Goal: Task Accomplishment & Management: Manage account settings

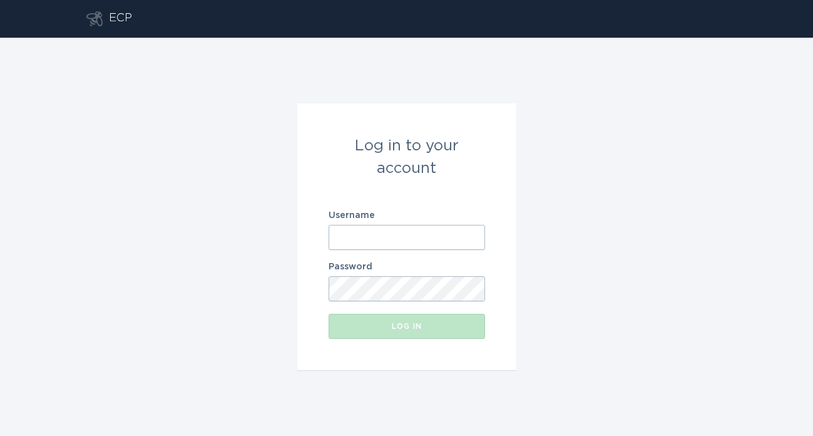
click at [371, 235] on input "Username" at bounding box center [407, 237] width 157 height 25
paste input "[EMAIL_ADDRESS][DOMAIN_NAME]"
type input "[EMAIL_ADDRESS][DOMAIN_NAME]"
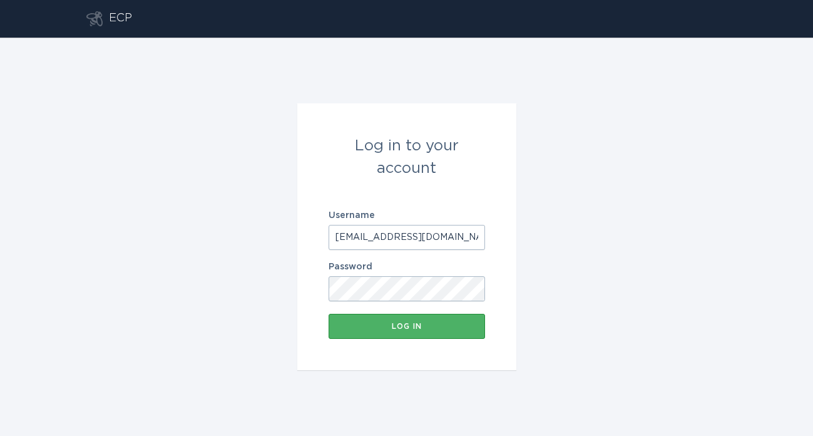
click at [389, 322] on div "Log in" at bounding box center [407, 326] width 144 height 8
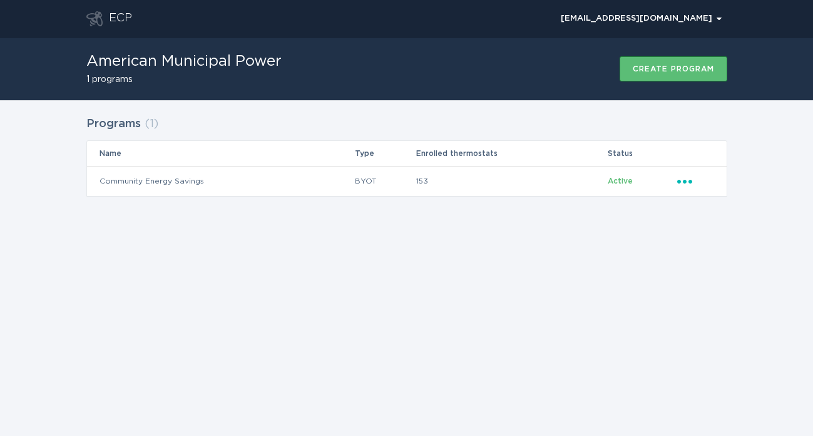
click at [253, 214] on div "Programs ( 1 ) Name Type Enrolled thermostats Status Community Energy Savings B…" at bounding box center [406, 164] width 641 height 103
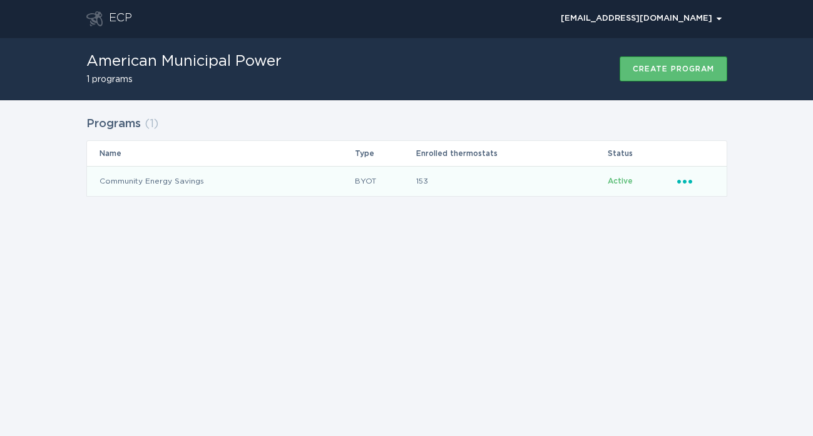
click at [679, 181] on icon "Popover menu" at bounding box center [684, 182] width 15 height 4
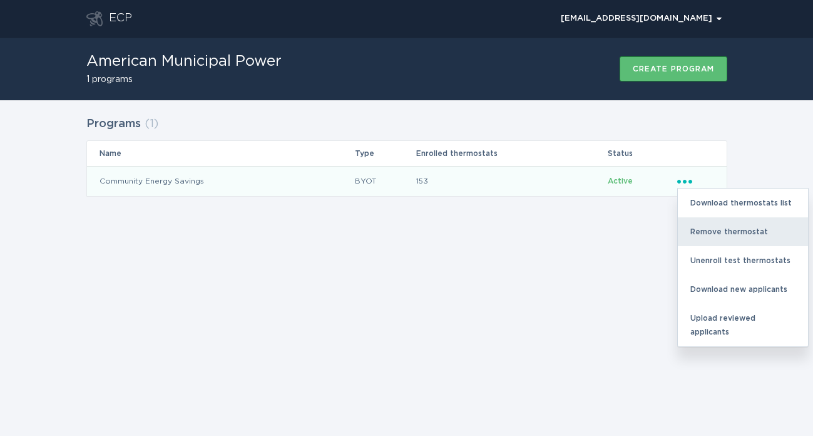
click at [698, 228] on div "Remove thermostat" at bounding box center [743, 231] width 130 height 29
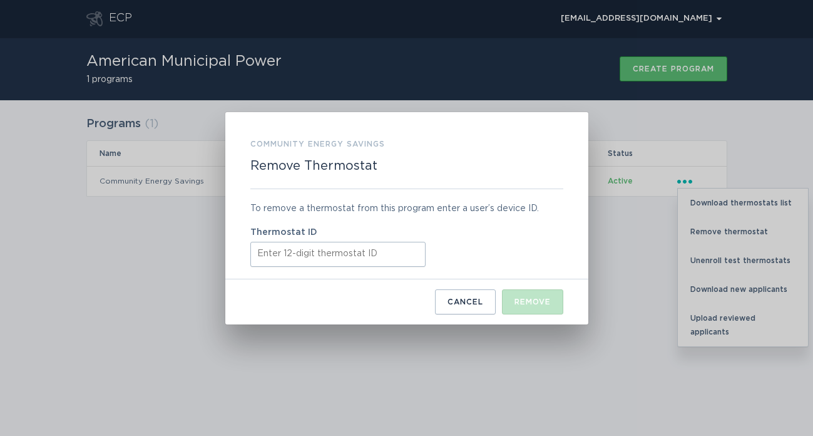
click at [333, 264] on input "Thermostat ID" at bounding box center [337, 254] width 175 height 25
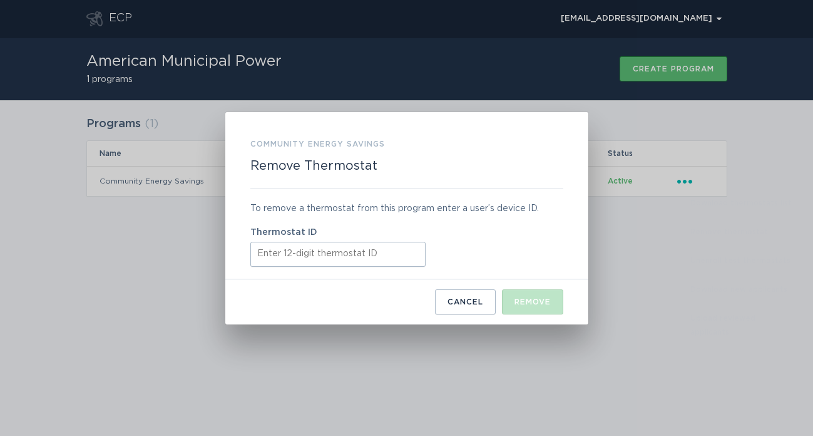
paste input "521704366011"
type input "521704366011"
click at [545, 305] on button "Remove" at bounding box center [532, 301] width 61 height 25
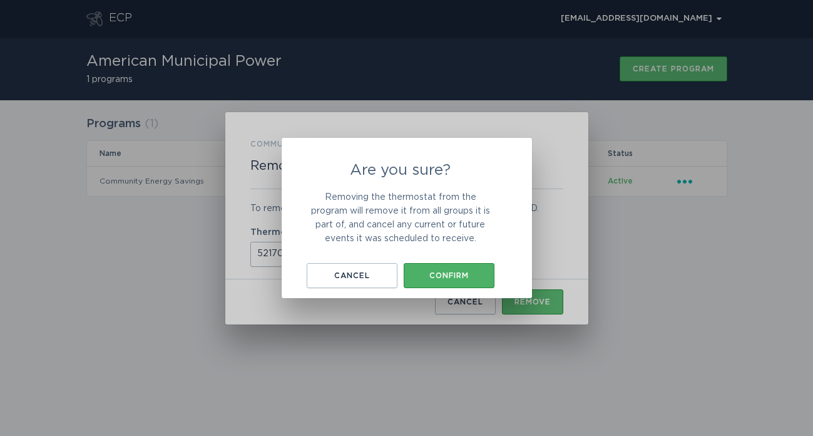
click at [447, 266] on button "Confirm" at bounding box center [449, 275] width 91 height 25
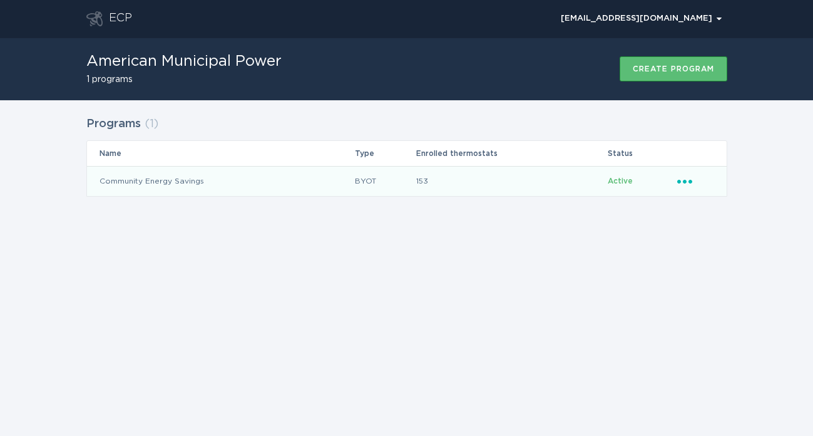
click at [682, 175] on icon "Ellipsis" at bounding box center [686, 179] width 18 height 11
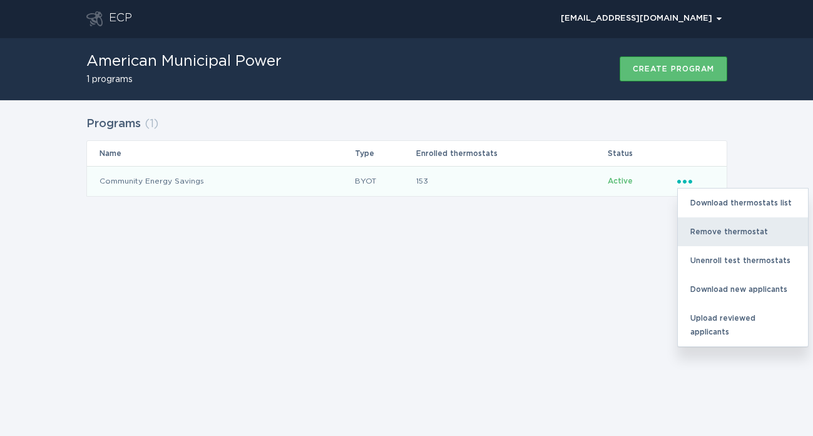
click at [694, 239] on div "Remove thermostat" at bounding box center [743, 231] width 130 height 29
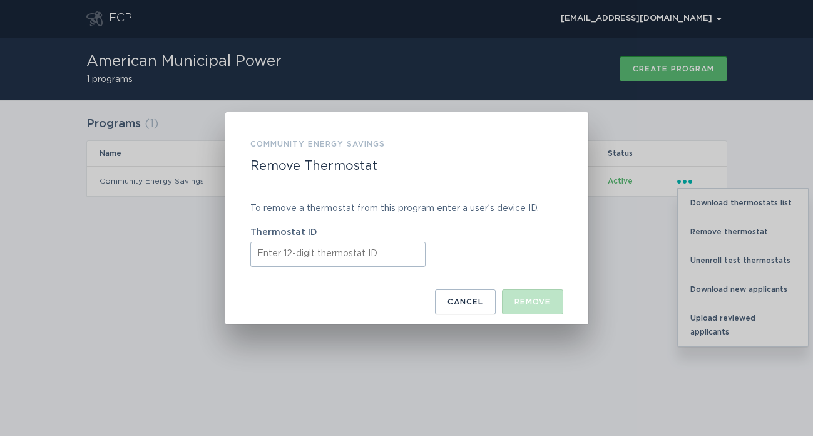
click at [354, 251] on input "Thermostat ID" at bounding box center [337, 254] width 175 height 25
paste input "521704366011"
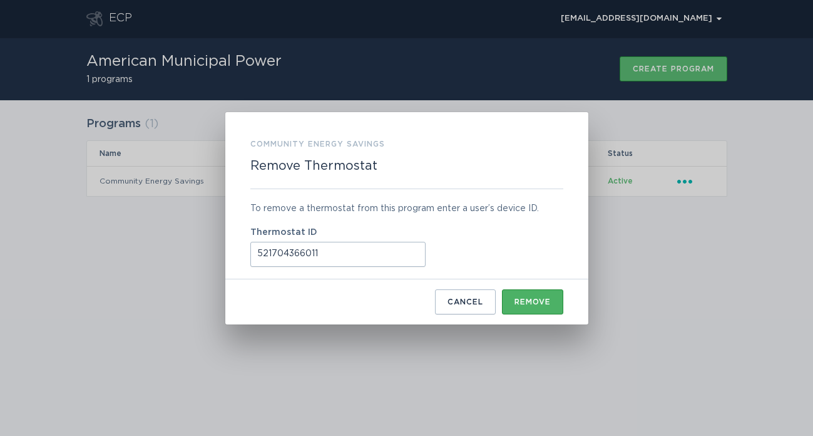
click at [515, 298] on div "Remove" at bounding box center [533, 302] width 36 height 8
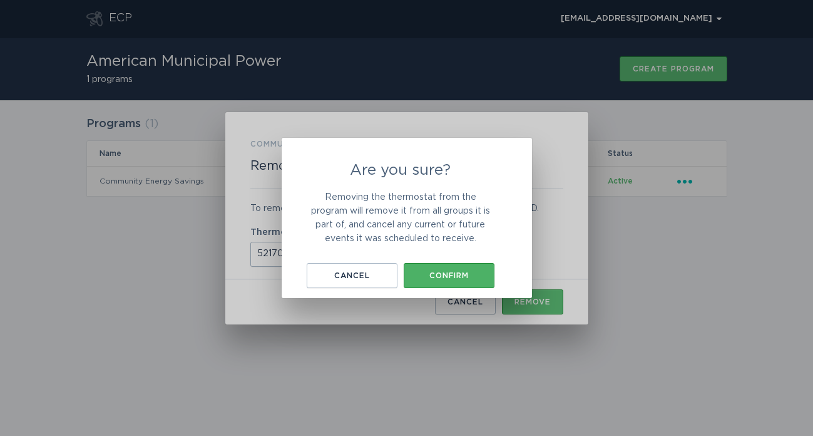
click at [464, 272] on div "Confirm" at bounding box center [449, 276] width 78 height 8
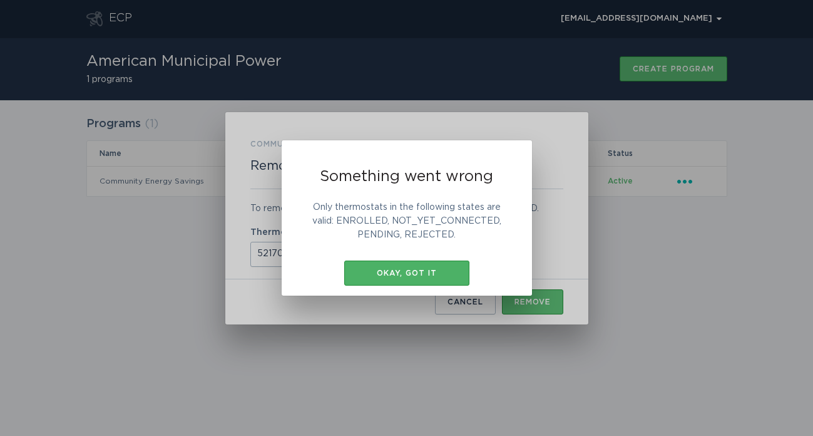
click at [423, 264] on button "Okay, got it" at bounding box center [406, 272] width 125 height 25
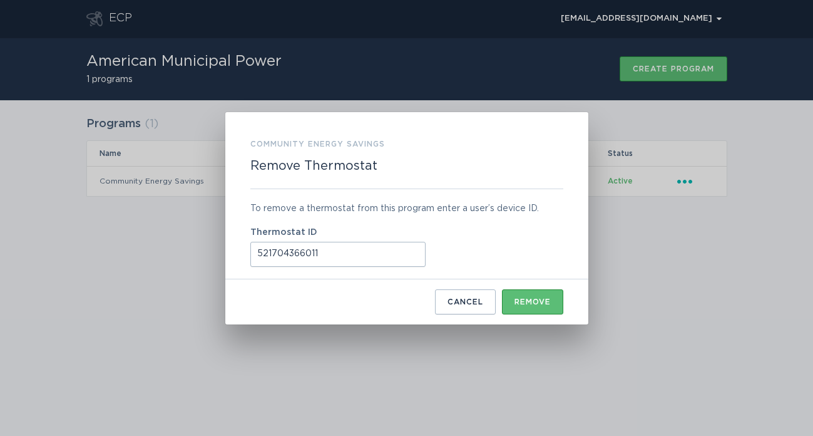
click at [370, 244] on input "521704366011" at bounding box center [337, 254] width 175 height 25
paste input "311072131052"
type input "311072131052"
click at [530, 293] on button "Remove" at bounding box center [532, 301] width 61 height 25
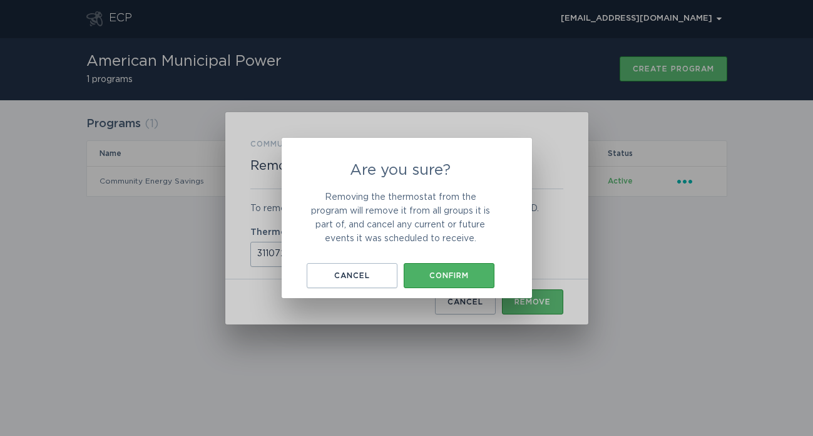
click at [469, 276] on div "Confirm" at bounding box center [449, 276] width 78 height 8
